Goal: Task Accomplishment & Management: Complete application form

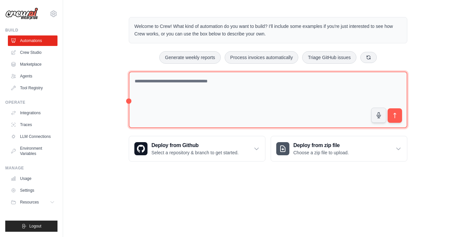
click at [221, 100] on textarea at bounding box center [268, 100] width 278 height 57
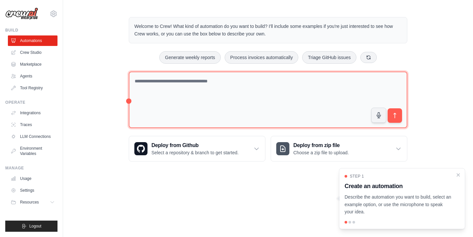
click at [182, 111] on textarea at bounding box center [268, 100] width 278 height 57
click at [187, 105] on textarea at bounding box center [268, 100] width 278 height 57
click at [213, 121] on textarea at bounding box center [268, 100] width 278 height 57
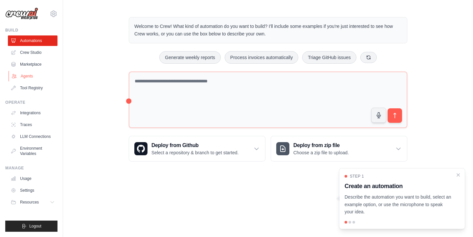
click at [42, 76] on link "Agents" at bounding box center [34, 76] width 50 height 11
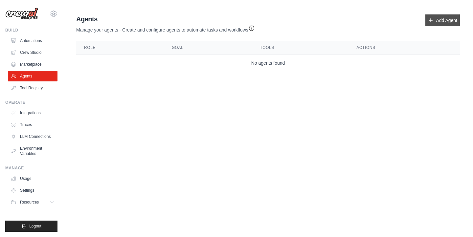
click at [445, 24] on link "Add Agent" at bounding box center [442, 20] width 34 height 12
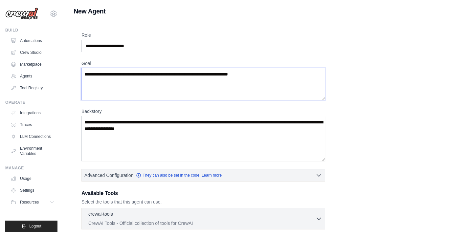
click at [268, 79] on textarea "Goal" at bounding box center [203, 84] width 244 height 32
click at [269, 77] on textarea "Goal" at bounding box center [203, 84] width 244 height 32
click at [348, 85] on div "Role Goal [GEOGRAPHIC_DATA] Advanced Configuration They can also be set in the …" at bounding box center [265, 177] width 368 height 291
click at [349, 68] on div "Role Goal [GEOGRAPHIC_DATA] Advanced Configuration They can also be set in the …" at bounding box center [265, 177] width 368 height 291
click at [352, 76] on div "Role Goal [GEOGRAPHIC_DATA] Advanced Configuration They can also be set in the …" at bounding box center [265, 177] width 368 height 291
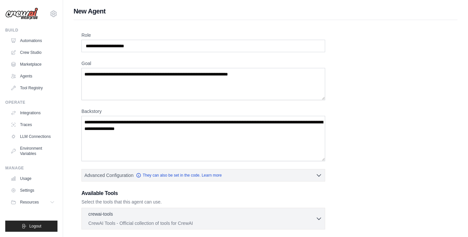
click at [352, 76] on div "Role Goal [GEOGRAPHIC_DATA] Advanced Configuration They can also be set in the …" at bounding box center [265, 177] width 368 height 291
click at [361, 97] on div "Role Goal [GEOGRAPHIC_DATA] Advanced Configuration They can also be set in the …" at bounding box center [265, 177] width 368 height 291
drag, startPoint x: 243, startPoint y: 45, endPoint x: 110, endPoint y: 52, distance: 132.5
click at [110, 52] on div "Role Goal [GEOGRAPHIC_DATA] Advanced Configuration They can also be set in the …" at bounding box center [265, 177] width 368 height 291
click at [115, 52] on input "Role" at bounding box center [203, 46] width 244 height 12
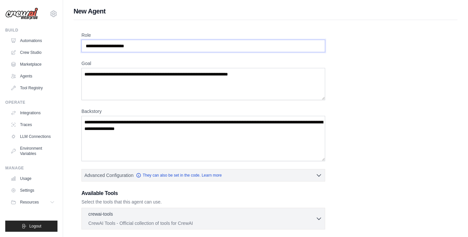
click at [139, 49] on input "Role" at bounding box center [203, 46] width 244 height 12
type input "*******"
click at [279, 75] on textarea "Goal" at bounding box center [203, 84] width 244 height 32
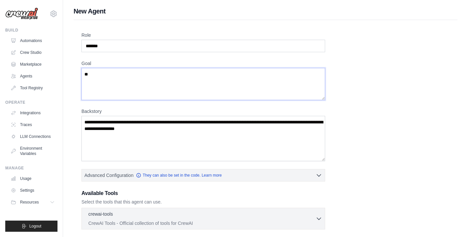
type textarea "*"
type textarea "**********"
click at [202, 143] on textarea "Backstory" at bounding box center [203, 138] width 244 height 45
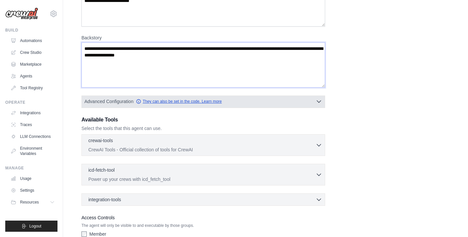
scroll to position [66, 0]
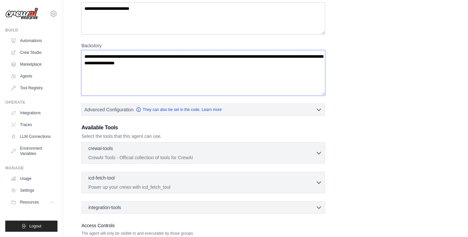
click at [219, 74] on textarea "Backstory" at bounding box center [203, 72] width 244 height 45
type textarea "*"
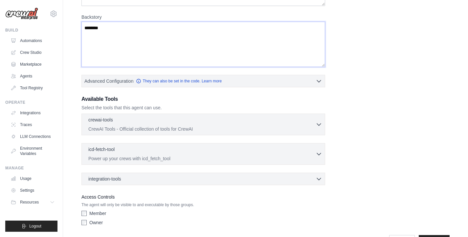
scroll to position [115, 0]
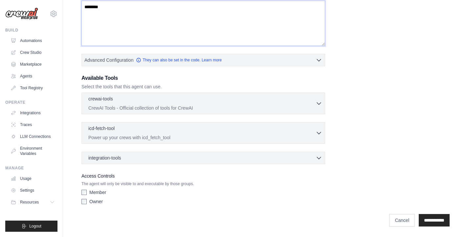
click at [199, 34] on textarea "********" at bounding box center [203, 23] width 244 height 45
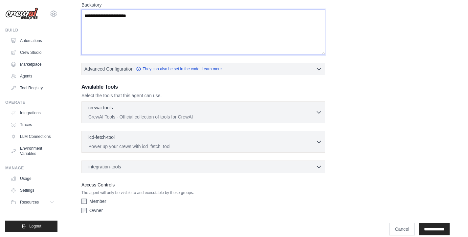
scroll to position [106, 0]
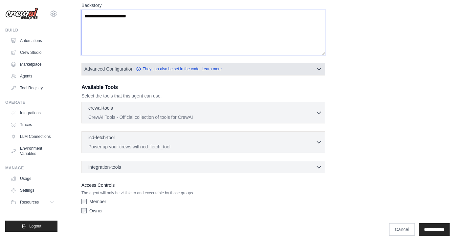
type textarea "**********"
click at [318, 69] on icon "button" at bounding box center [319, 69] width 7 height 7
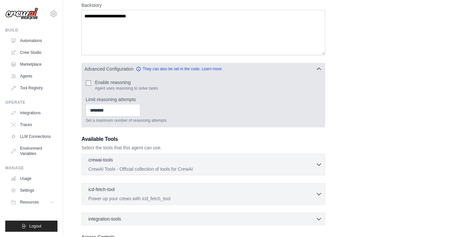
click at [317, 73] on button "Advanced Configuration They can also be set in the code. Learn more" at bounding box center [203, 69] width 243 height 12
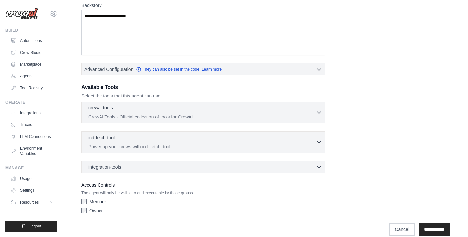
click at [295, 115] on p "CrewAI Tools - Official collection of tools for CrewAI" at bounding box center [201, 117] width 227 height 7
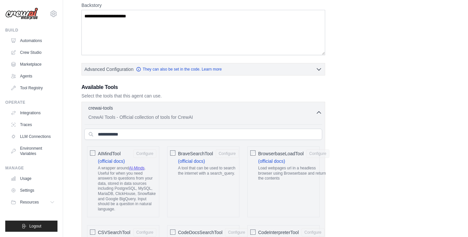
drag, startPoint x: 295, startPoint y: 115, endPoint x: 292, endPoint y: 97, distance: 18.2
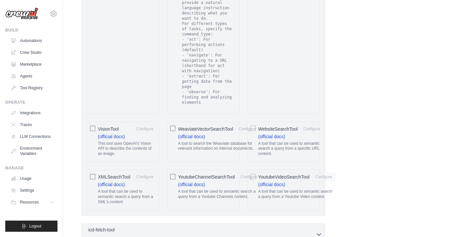
scroll to position [1354, 0]
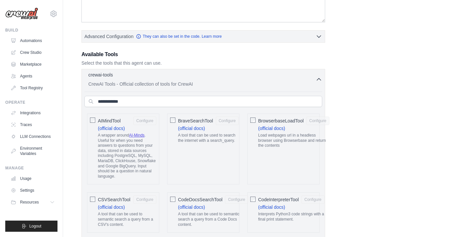
click at [261, 80] on div "crewai-tools 0 selected CrewAI Tools - Official collection of tools for CrewAI" at bounding box center [201, 80] width 227 height 16
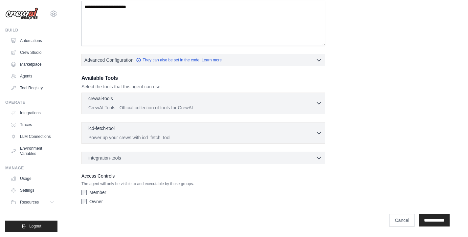
scroll to position [115, 0]
click at [277, 107] on p "CrewAI Tools - Official collection of tools for CrewAI" at bounding box center [201, 107] width 227 height 7
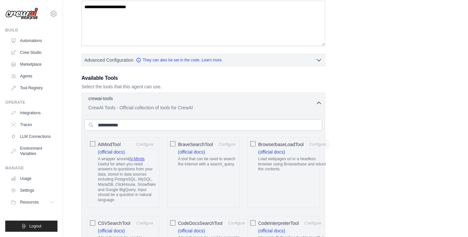
scroll to position [139, 0]
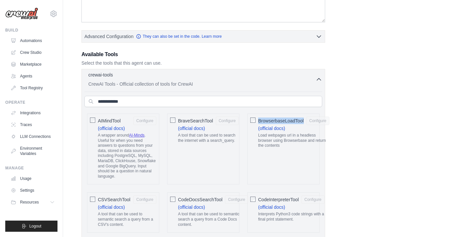
click at [276, 85] on p "CrewAI Tools - Official collection of tools for CrewAI" at bounding box center [201, 84] width 227 height 7
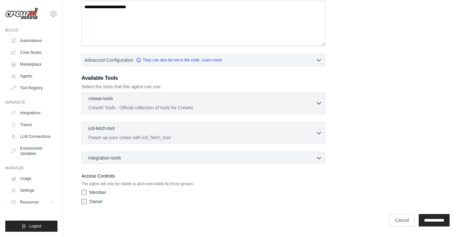
click at [250, 97] on div "crewai-tools 0 selected" at bounding box center [201, 99] width 227 height 8
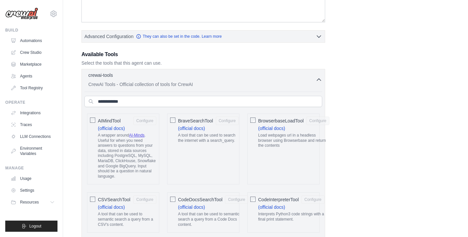
click at [244, 83] on p "CrewAI Tools - Official collection of tools for CrewAI" at bounding box center [201, 84] width 227 height 7
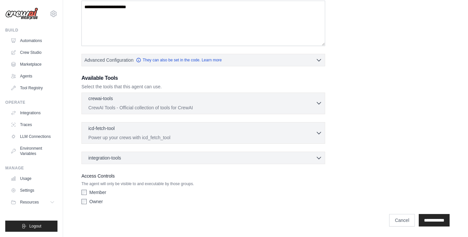
click at [236, 101] on div "crewai-tools 0 selected" at bounding box center [201, 99] width 227 height 8
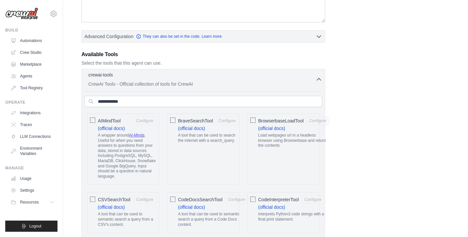
click at [312, 75] on div "crewai-tools 0 selected" at bounding box center [201, 76] width 227 height 8
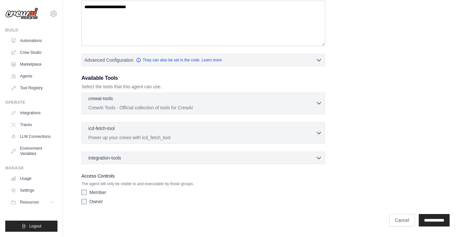
scroll to position [115, 0]
click at [383, 77] on div "**********" at bounding box center [265, 62] width 368 height 291
click at [239, 128] on div "icd-fetch-tool 0 selected" at bounding box center [201, 129] width 227 height 8
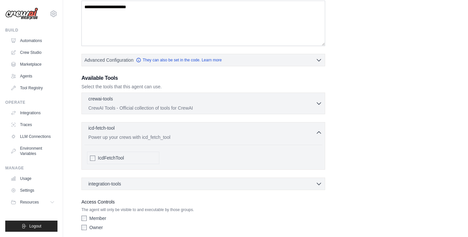
click at [239, 128] on div "icd-fetch-tool 0 selected" at bounding box center [201, 129] width 227 height 8
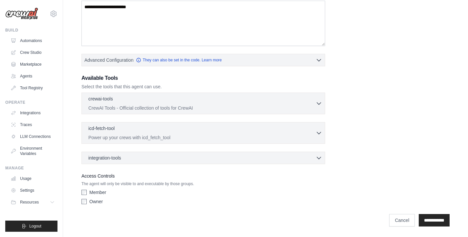
click at [91, 195] on label "Member" at bounding box center [97, 192] width 17 height 7
click at [94, 200] on label "Owner" at bounding box center [95, 201] width 13 height 7
click at [420, 215] on input "**********" at bounding box center [434, 220] width 31 height 12
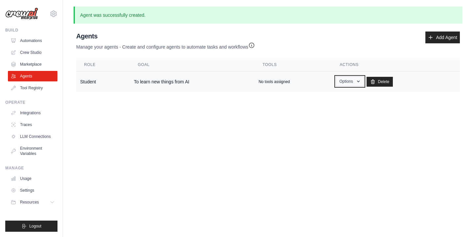
click at [350, 81] on button "Options" at bounding box center [350, 82] width 28 height 10
click at [343, 92] on link "Show" at bounding box center [340, 97] width 47 height 12
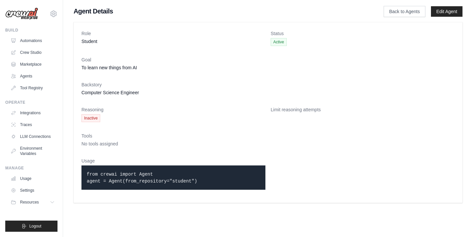
drag, startPoint x: 194, startPoint y: 173, endPoint x: 198, endPoint y: 179, distance: 7.4
click at [196, 175] on p "from crewai import Agent agent = Agent(from_repository="student")" at bounding box center [173, 178] width 173 height 14
drag, startPoint x: 199, startPoint y: 181, endPoint x: 68, endPoint y: 171, distance: 131.7
click at [68, 171] on div "Role Student Status Active Goal To learn new things from AI Backstory Computer …" at bounding box center [268, 113] width 410 height 186
click at [208, 180] on p "from crewai import Agent agent = Agent(from_repository="student")" at bounding box center [173, 178] width 173 height 14
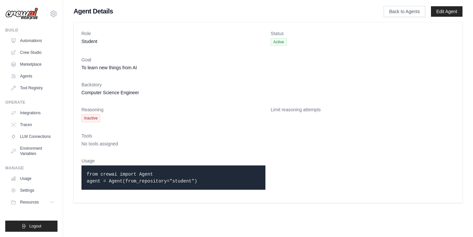
click at [98, 123] on dl "Role Student Status Active Goal To learn new things from AI Backstory Computer …" at bounding box center [267, 112] width 373 height 165
